Goal: Transaction & Acquisition: Purchase product/service

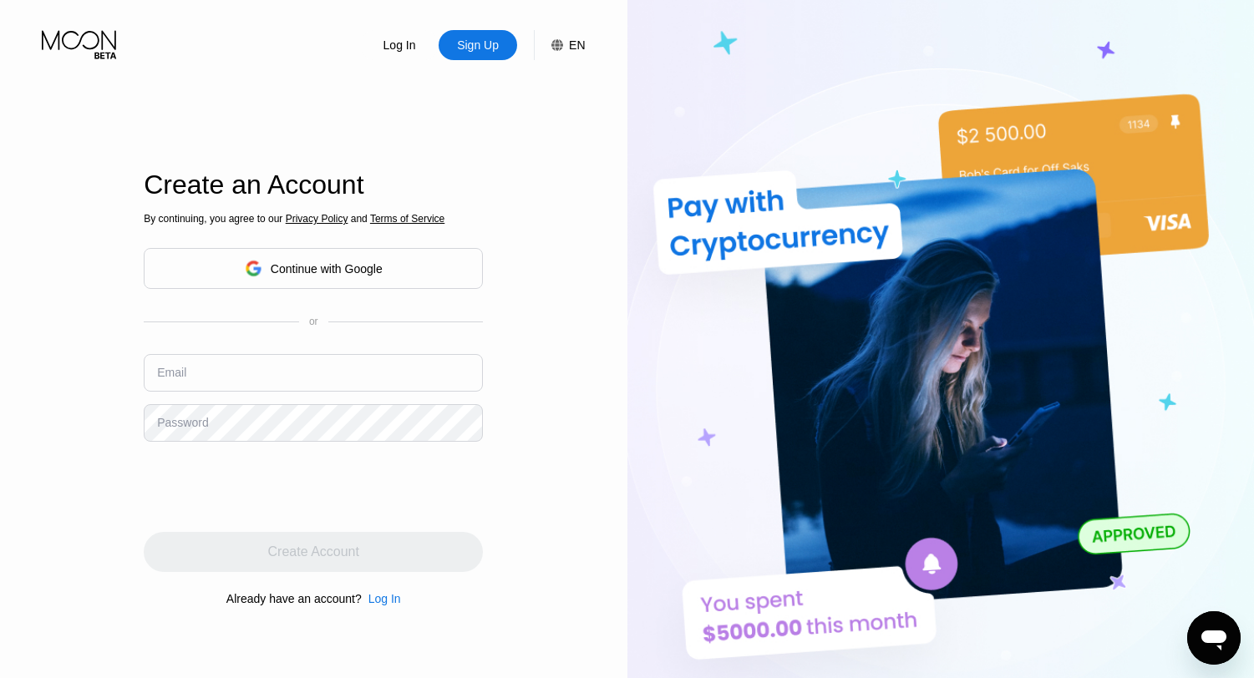
click at [345, 371] on input "text" at bounding box center [313, 373] width 339 height 38
type input "[EMAIL_ADDRESS][DOMAIN_NAME]"
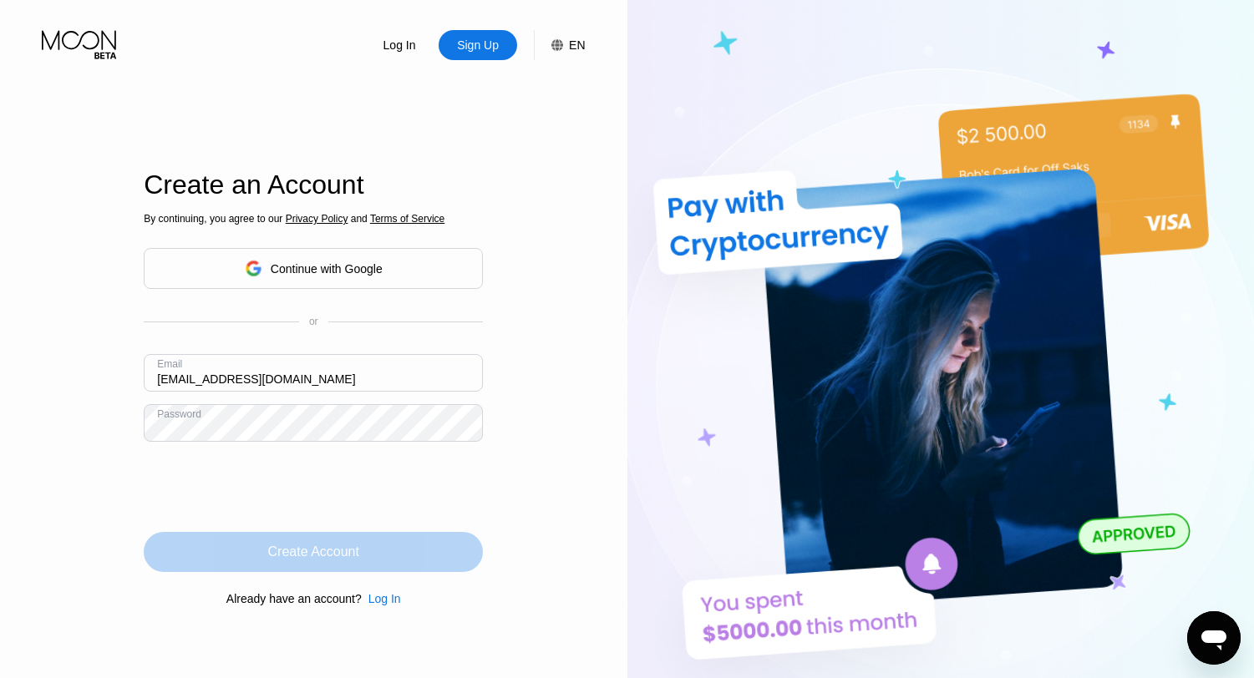
click at [440, 540] on div "Create Account" at bounding box center [313, 552] width 339 height 40
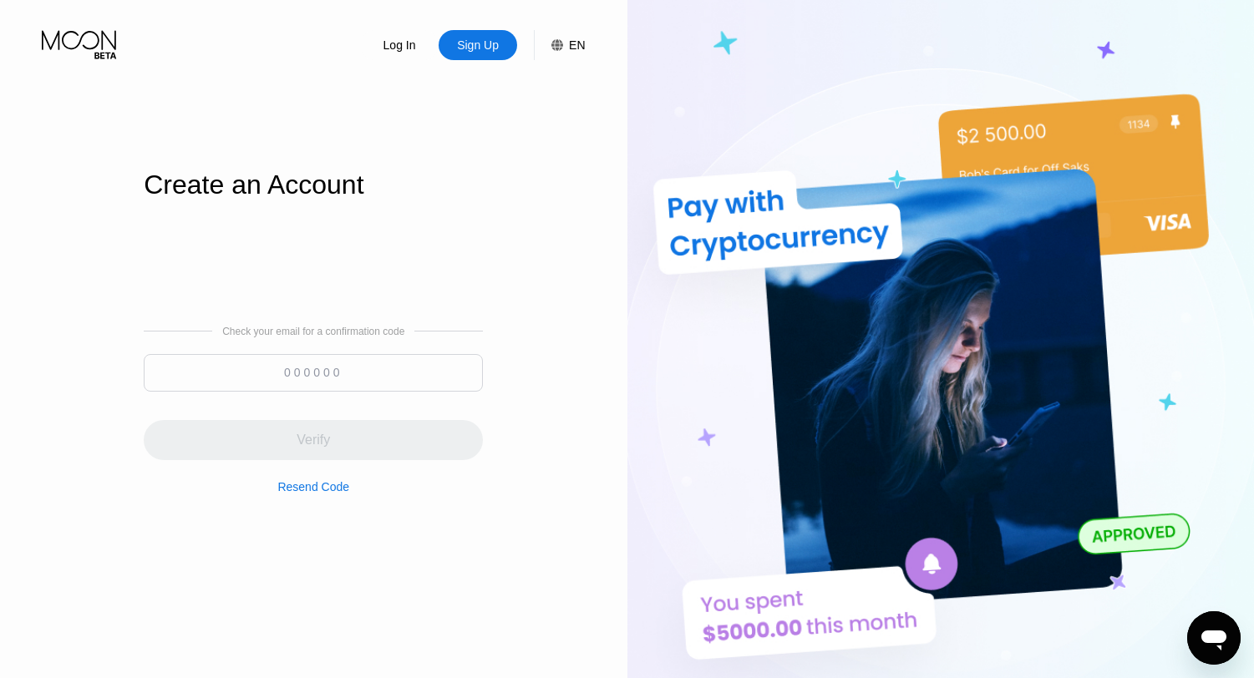
click at [306, 374] on input at bounding box center [313, 373] width 339 height 38
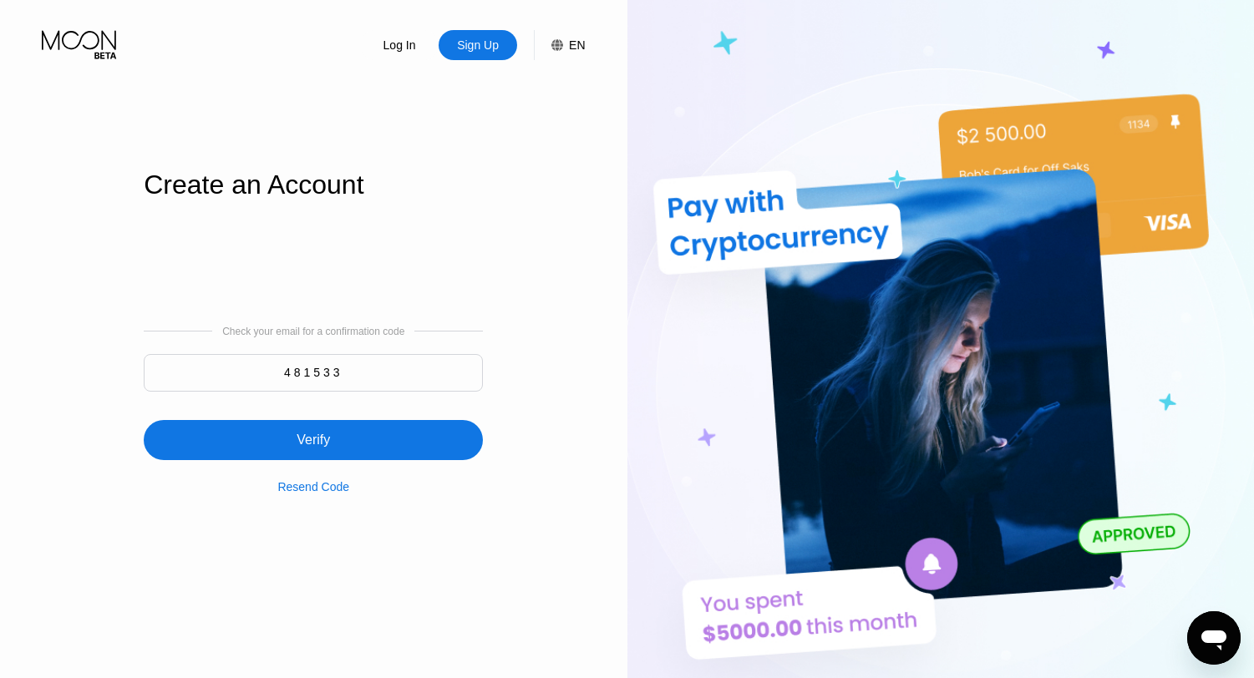
type input "481533"
click at [328, 443] on div "Verify" at bounding box center [313, 440] width 33 height 17
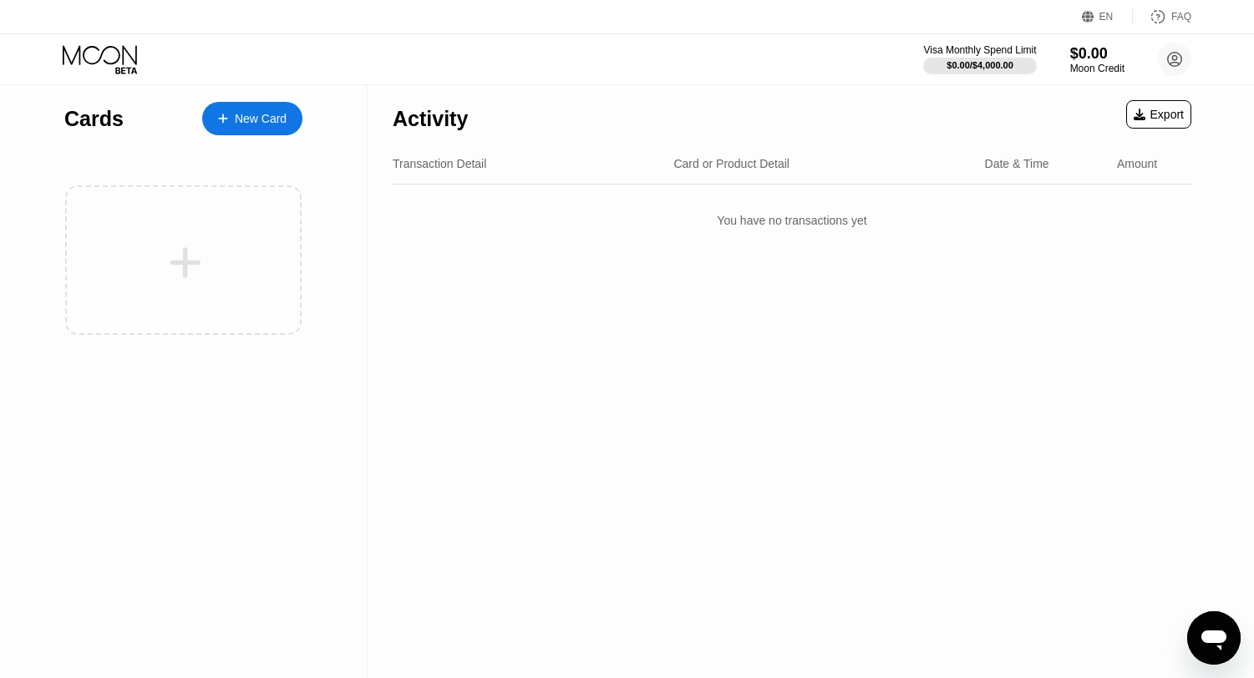
click at [246, 122] on div "New Card" at bounding box center [261, 119] width 52 height 14
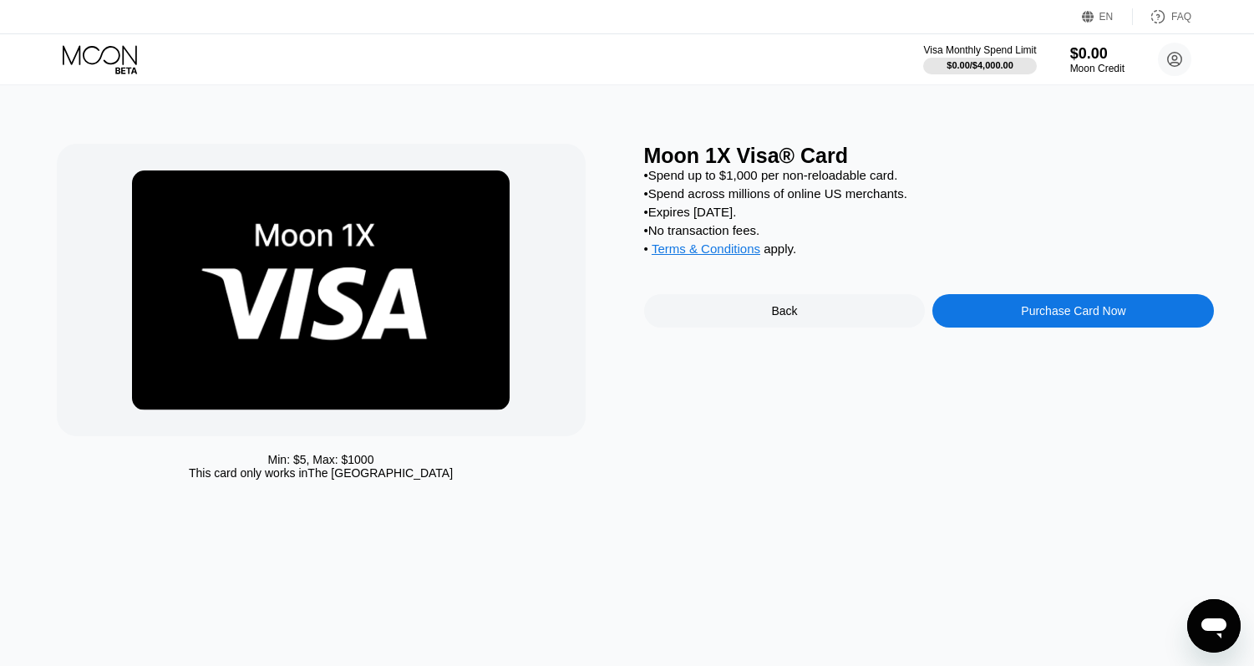
click at [849, 327] on div "Back" at bounding box center [784, 310] width 281 height 33
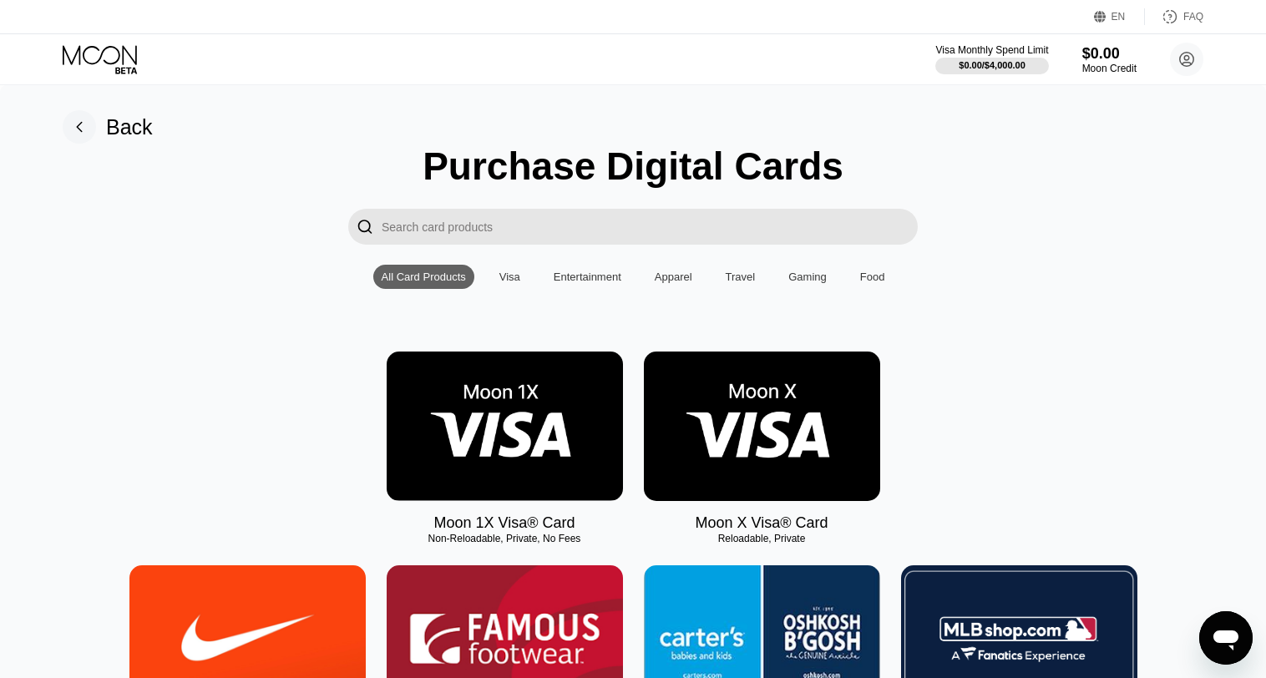
click at [758, 416] on img at bounding box center [762, 427] width 236 height 150
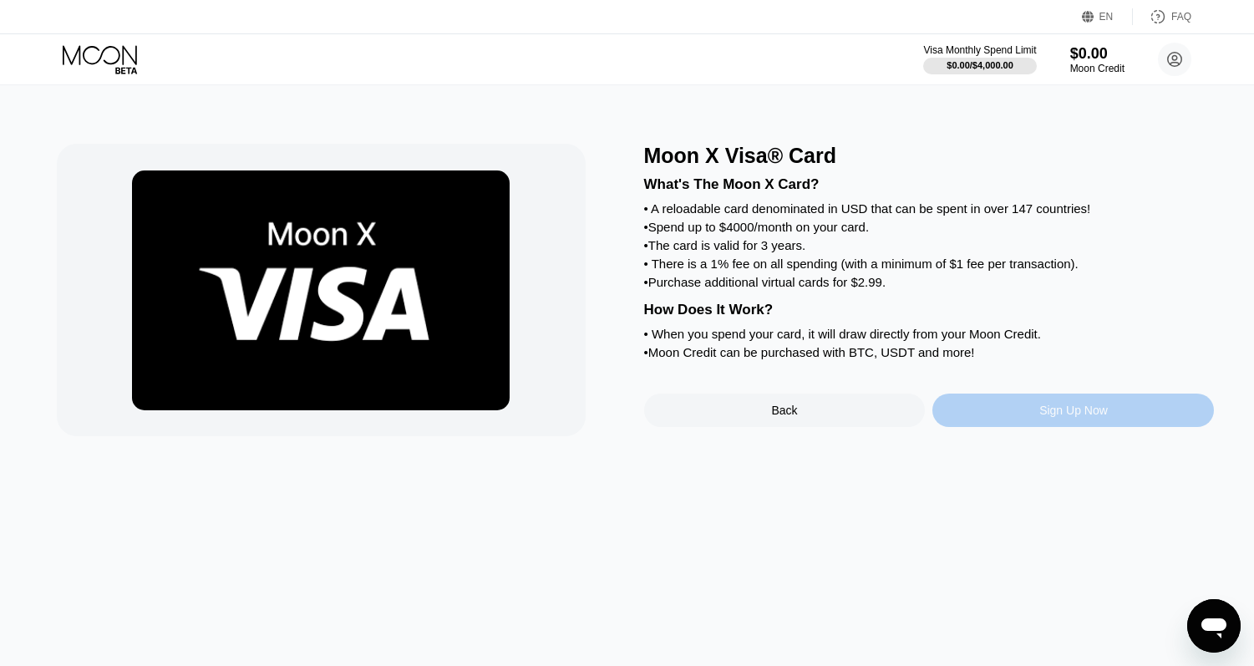
click at [1063, 417] on div "Sign Up Now" at bounding box center [1073, 409] width 68 height 13
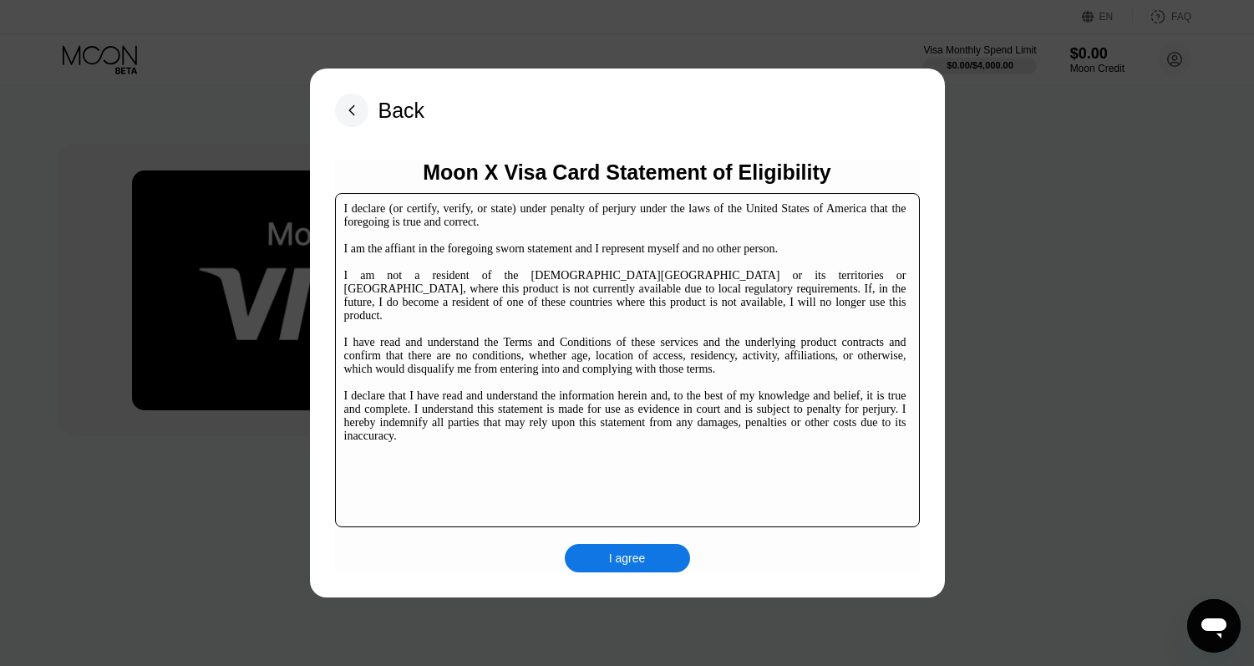
click at [652, 560] on div "I agree" at bounding box center [627, 558] width 125 height 28
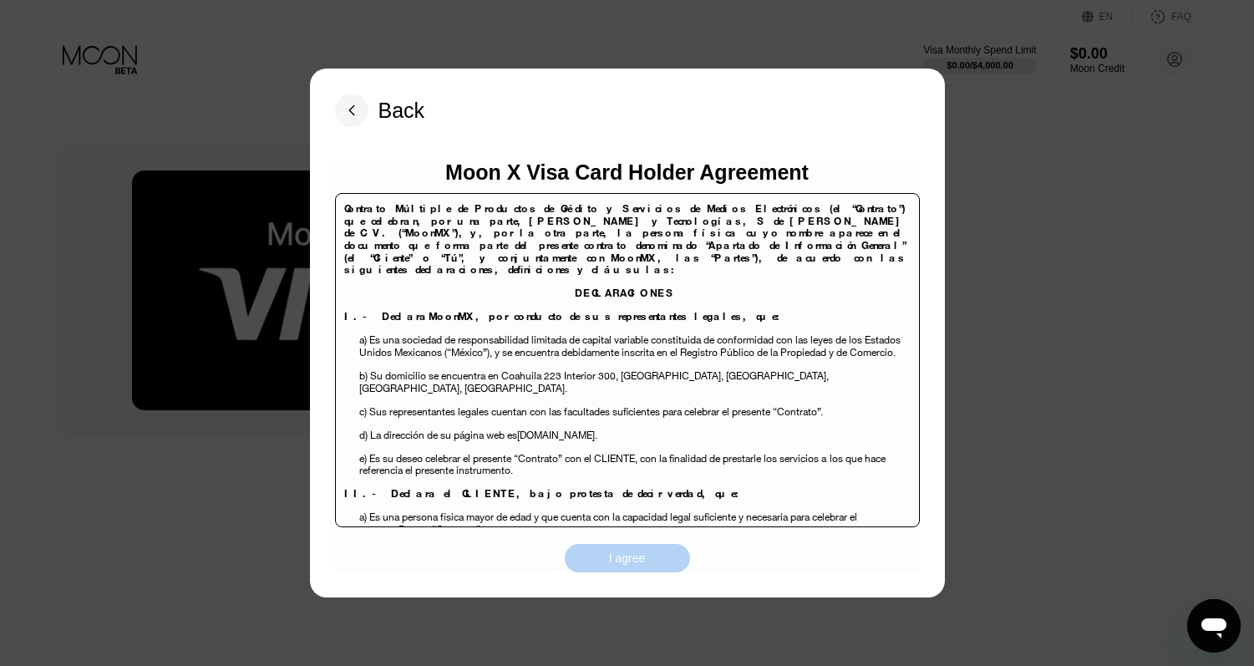
click at [652, 560] on div "I agree" at bounding box center [627, 558] width 125 height 28
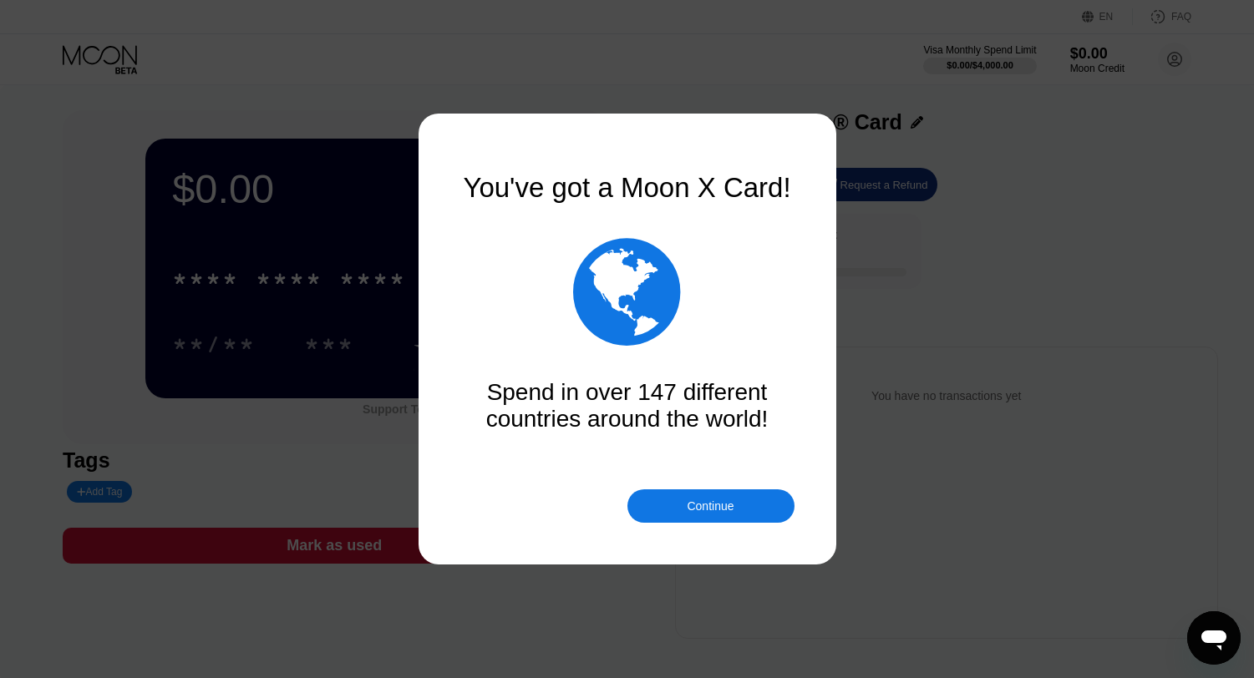
click at [681, 511] on div "Continue" at bounding box center [710, 505] width 167 height 33
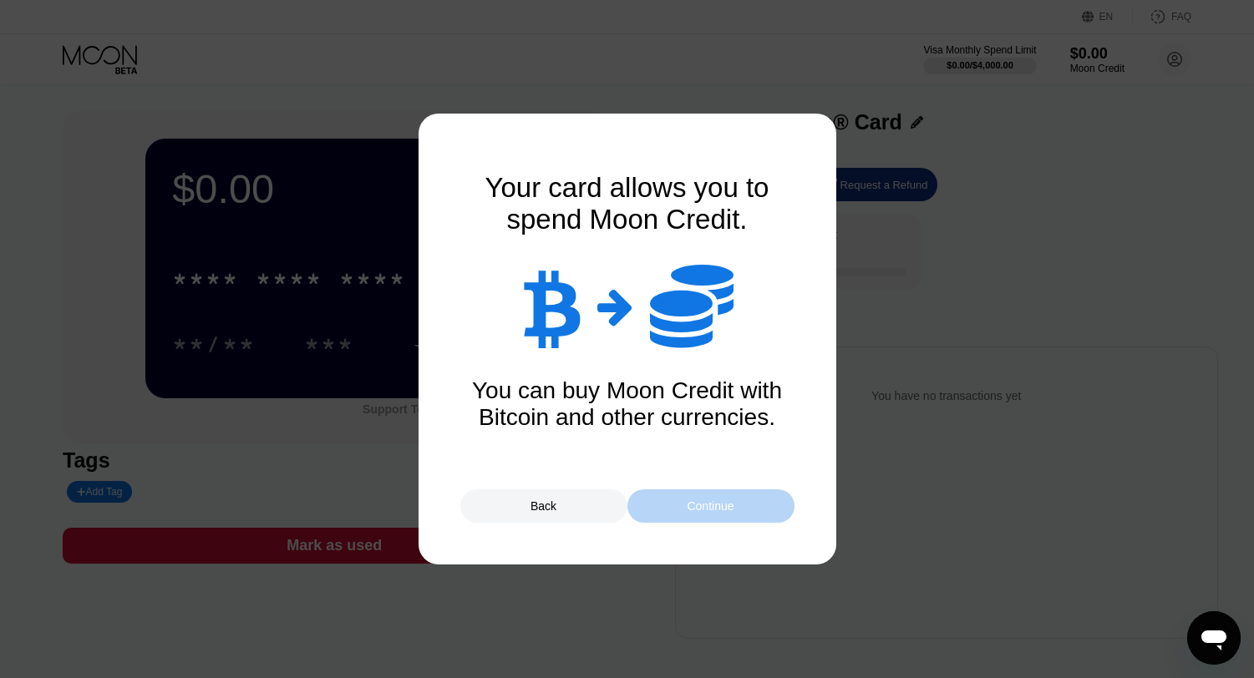
click at [681, 511] on div "Continue" at bounding box center [710, 505] width 167 height 33
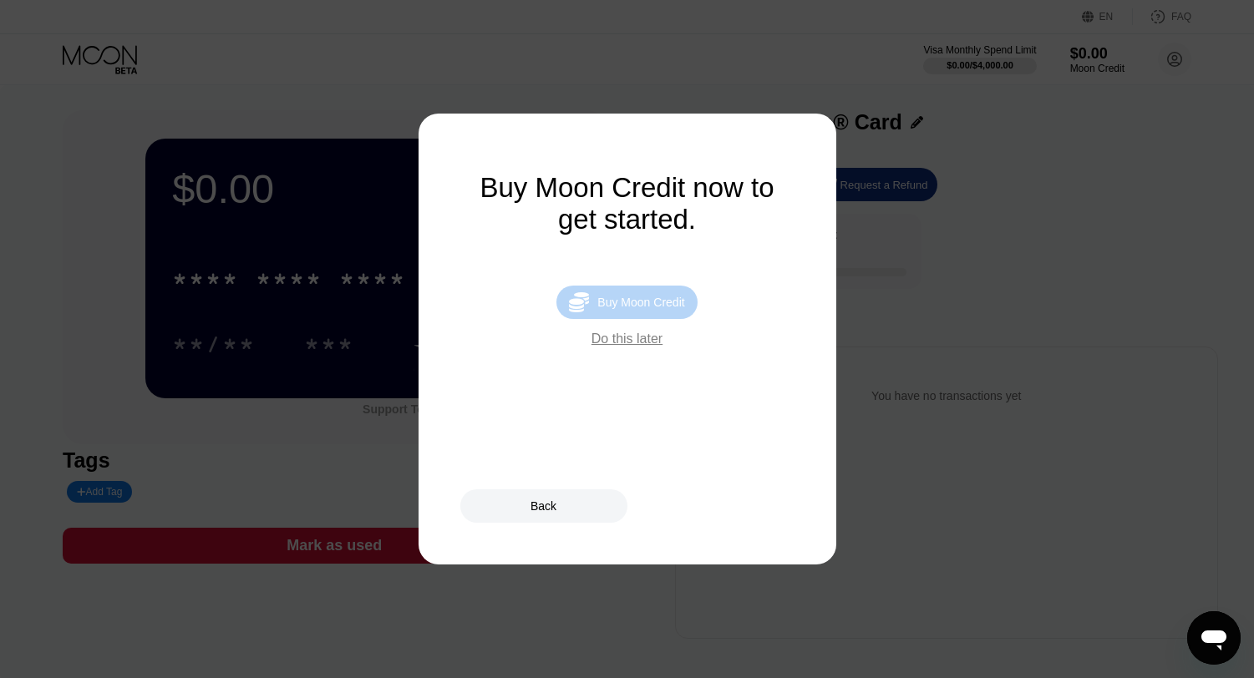
click at [612, 319] on div " Buy Moon Credit" at bounding box center [626, 302] width 140 height 33
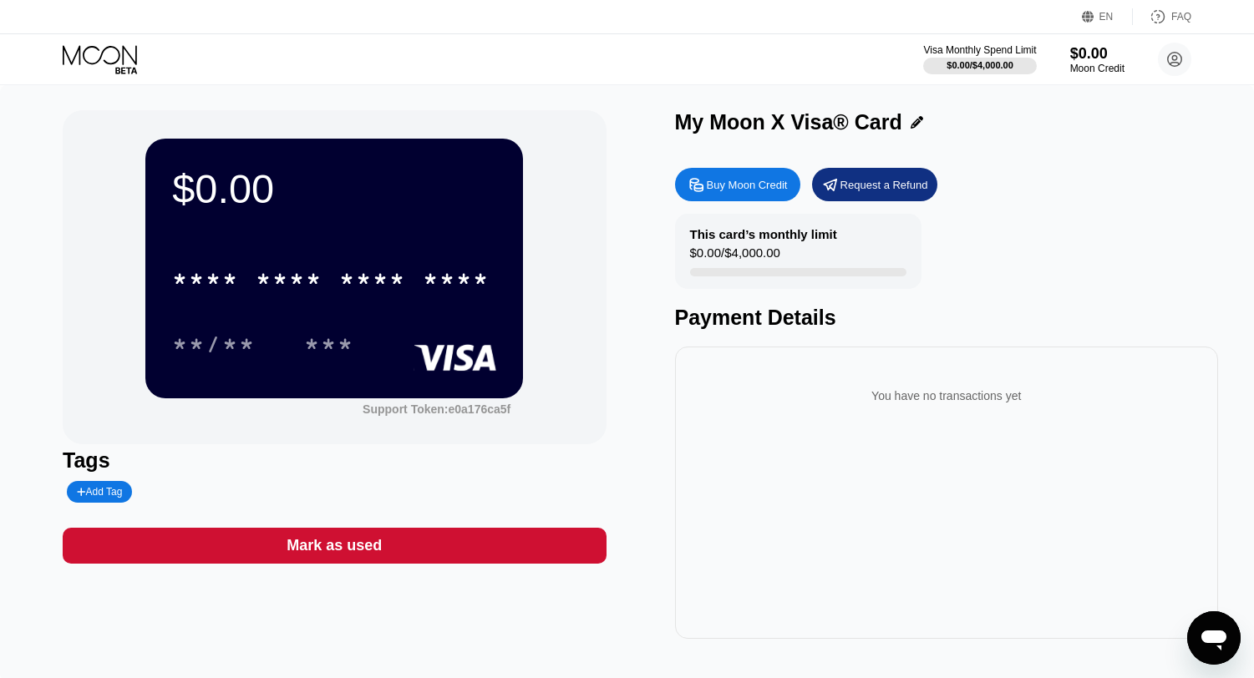
type input "0"
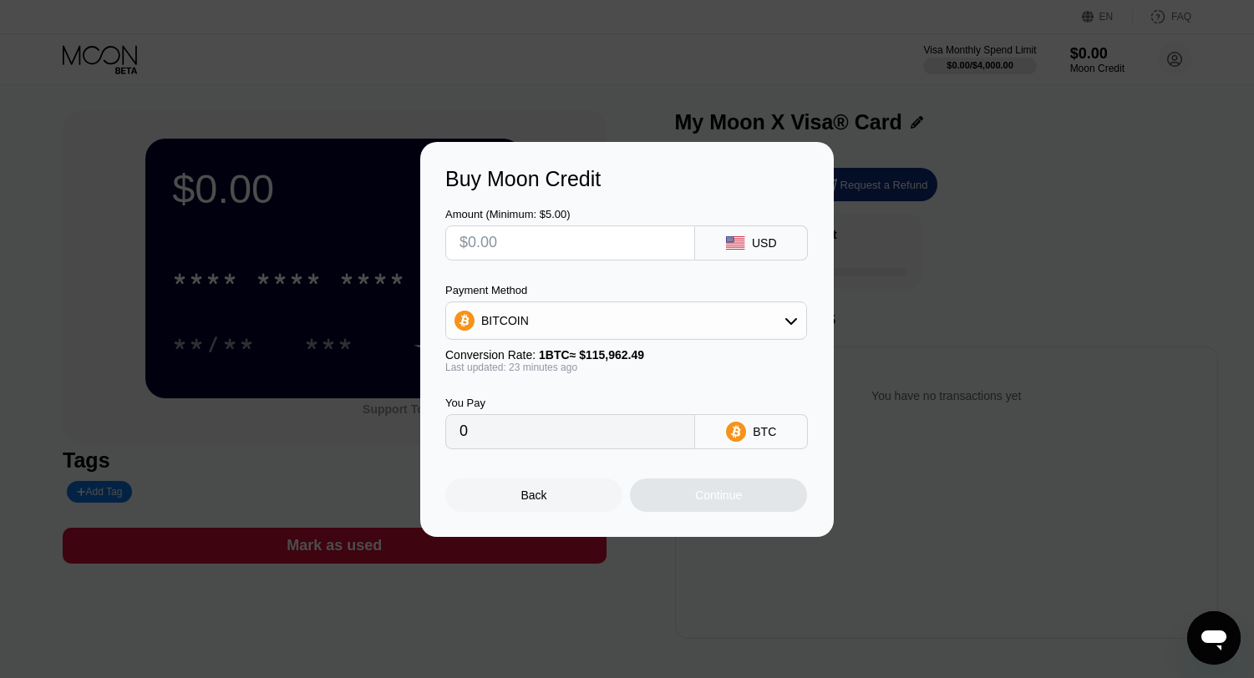
click at [612, 321] on div "BITCOIN" at bounding box center [626, 320] width 360 height 33
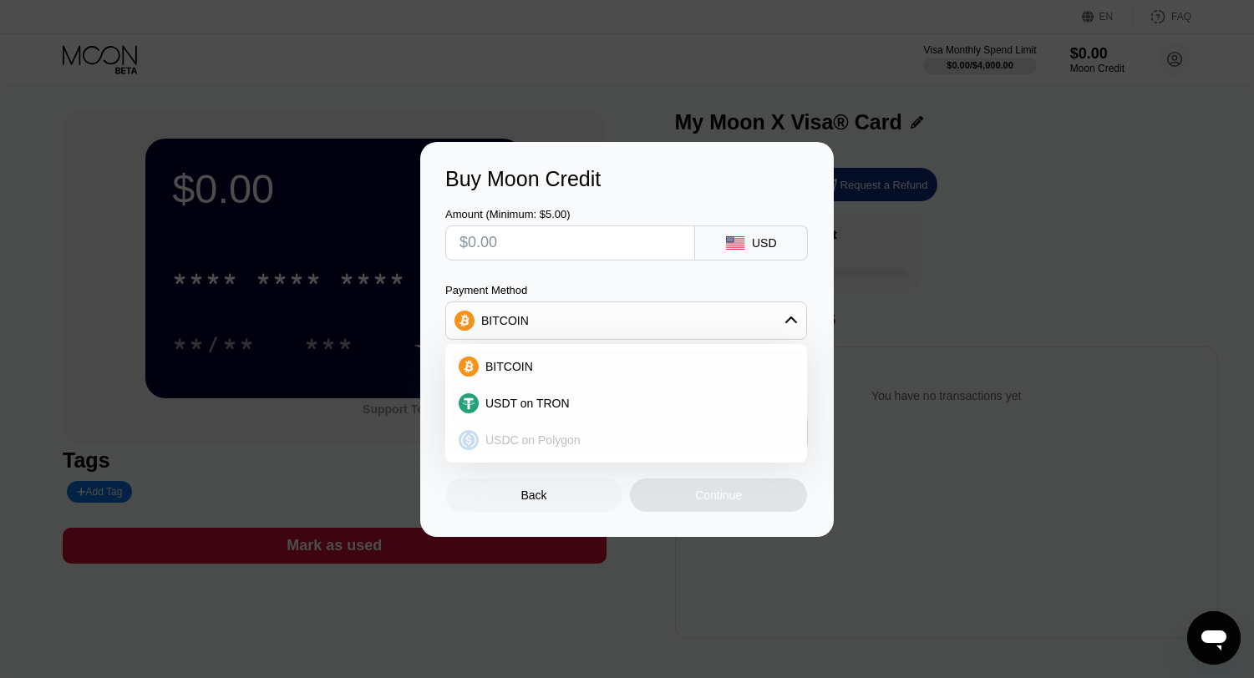
click at [568, 444] on span "USDC on Polygon" at bounding box center [532, 439] width 95 height 13
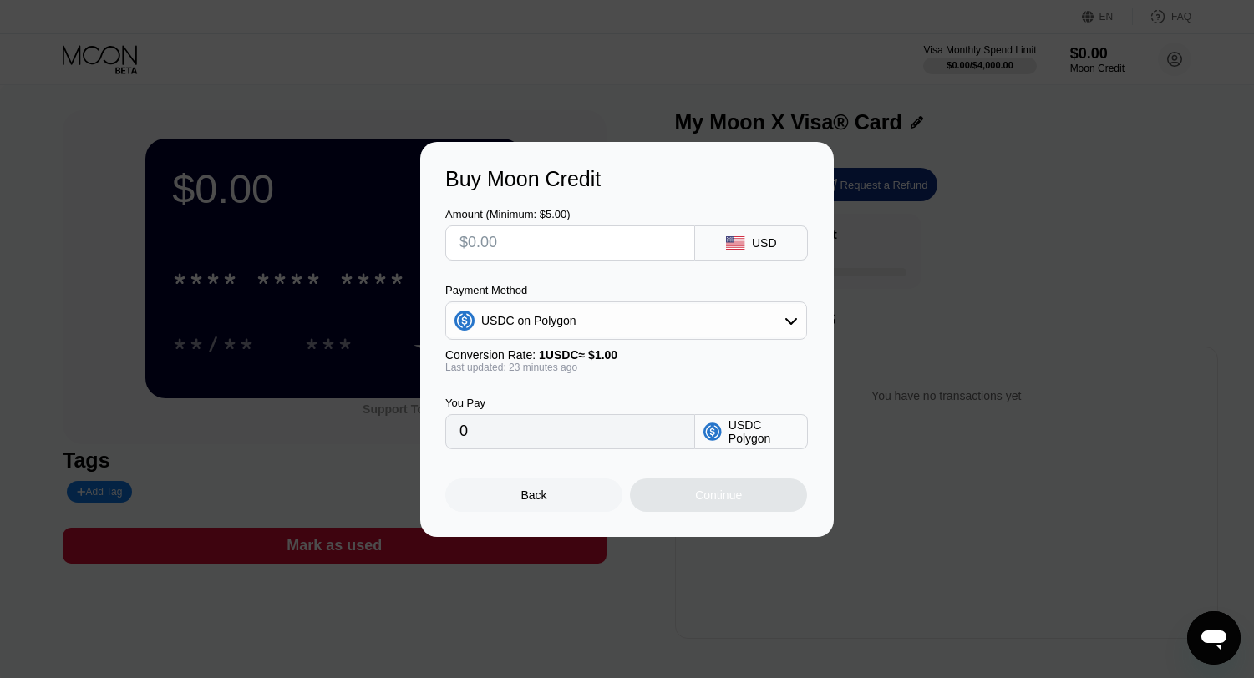
click at [549, 253] on input "text" at bounding box center [569, 242] width 221 height 33
type input "$15"
type input "15.00000000"
type input "$15"
click at [653, 507] on div "Continue" at bounding box center [718, 495] width 177 height 33
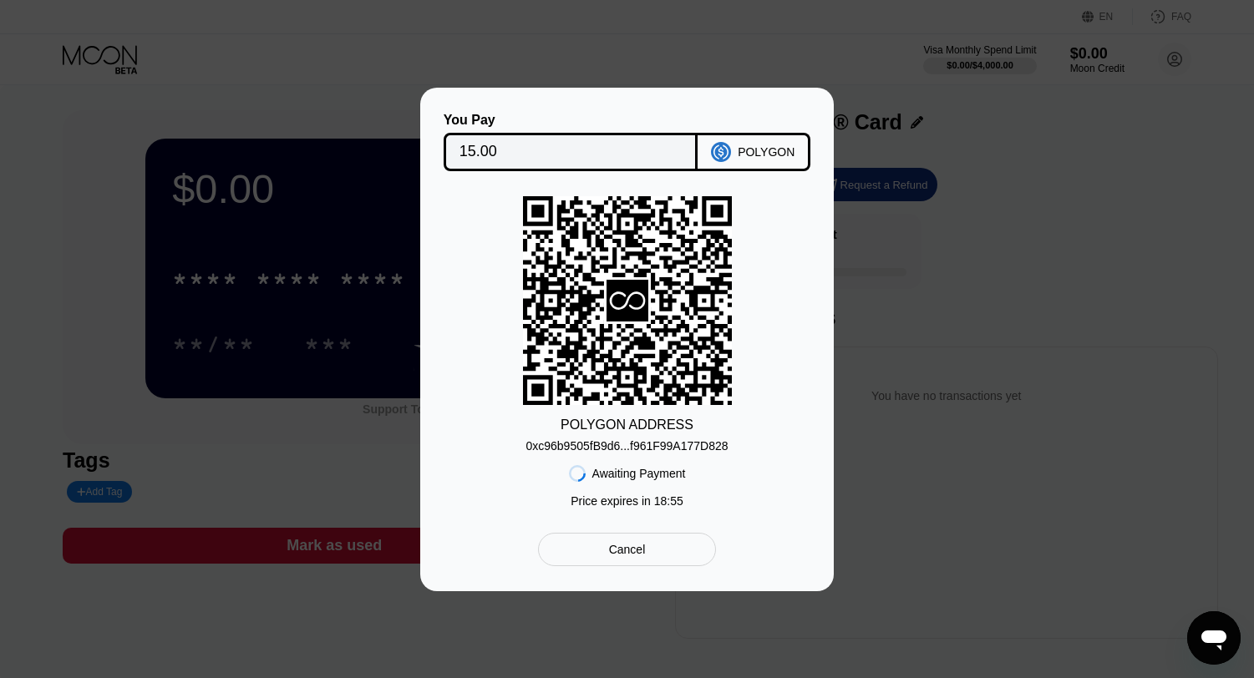
click at [584, 445] on div "0xc96b9505fB9d6...f961F99A177D828" at bounding box center [626, 445] width 202 height 13
click at [671, 560] on div "Cancel" at bounding box center [627, 549] width 178 height 33
